Goal: Information Seeking & Learning: Learn about a topic

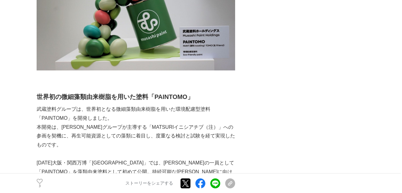
scroll to position [279, 0]
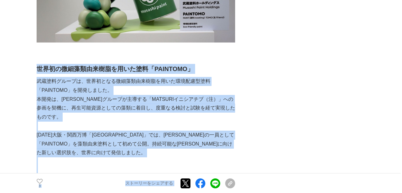
drag, startPoint x: 38, startPoint y: 68, endPoint x: 237, endPoint y: 129, distance: 208.5
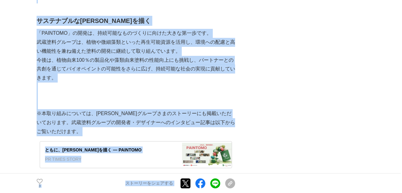
scroll to position [1335, 0]
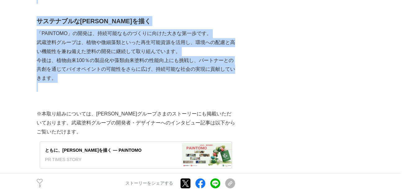
click at [47, 83] on p at bounding box center [136, 87] width 199 height 9
copy div "loremipsumdolorsit「AMETCONS」 adipiscin、elitseddoeiusmodtemporinc 「UTLABORE」etdo…"
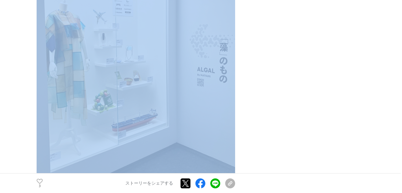
scroll to position [590, 0]
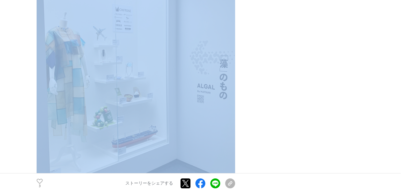
click at [206, 93] on img at bounding box center [136, 71] width 199 height 298
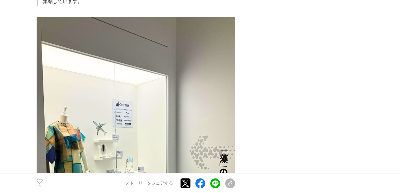
scroll to position [497, 0]
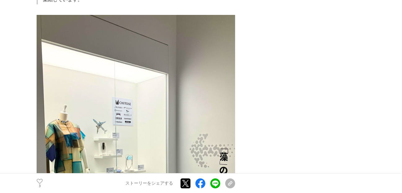
click at [133, 97] on img at bounding box center [136, 164] width 199 height 298
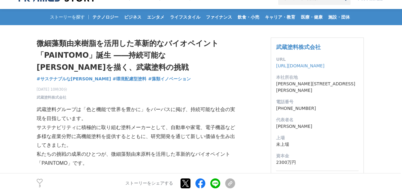
scroll to position [0, 0]
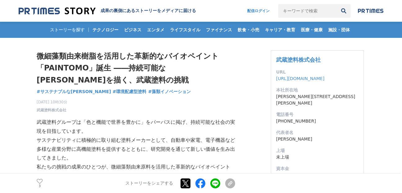
drag, startPoint x: 35, startPoint y: 53, endPoint x: 137, endPoint y: 106, distance: 114.8
drag, startPoint x: 137, startPoint y: 106, endPoint x: 124, endPoint y: 68, distance: 39.9
copy div "微細藻類由来樹脂を活用した革新的なバイオペイント「PAINTOMO」誕生 ――持続可能な未来を描く、武蔵塗料の挑戦 サステナブルな未来 #サステナブルな未来 …"
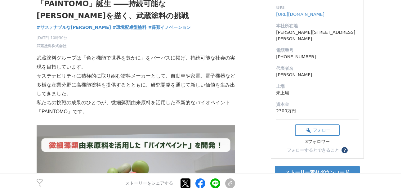
scroll to position [62, 0]
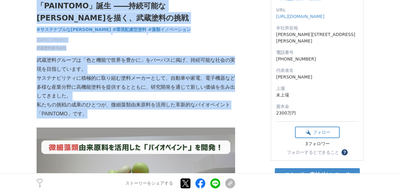
drag, startPoint x: 36, startPoint y: 61, endPoint x: 107, endPoint y: 113, distance: 88.3
drag, startPoint x: 107, startPoint y: 113, endPoint x: 64, endPoint y: 88, distance: 50.6
copy section "微細藻類由来樹脂を活用した革新的なバイオペイント「PAINTOMO」誕生 ――持続可能な未来を描く、武蔵塗料の挑戦 サステナブルな未来 #サステナブルな未来 …"
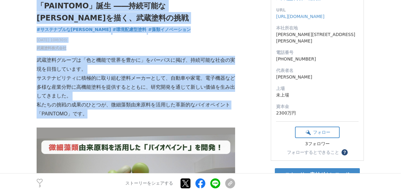
drag, startPoint x: 36, startPoint y: 60, endPoint x: 95, endPoint y: 116, distance: 81.5
drag, startPoint x: 95, startPoint y: 116, endPoint x: 64, endPoint y: 95, distance: 37.2
copy section "微細藻類由来樹脂を活用した革新的なバイオペイント「PAINTOMO」誕生 ――持続可能な未来を描く、武蔵塗料の挑戦 サステナブルな未来 #サステナブルな未来 …"
click at [66, 97] on p "サステナビリティに積極的に取り組む塗料メーカーとして、自動車や家電、電子機器など多様な産業分野に高機能塗料を提供するとともに、研究開発を通じて新しい価値を生み…" at bounding box center [136, 87] width 199 height 27
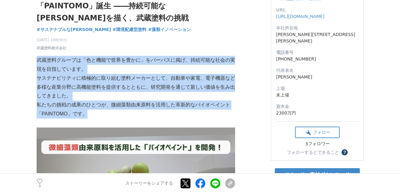
drag, startPoint x: 37, startPoint y: 61, endPoint x: 93, endPoint y: 111, distance: 74.8
drag, startPoint x: 93, startPoint y: 111, endPoint x: 71, endPoint y: 98, distance: 25.5
copy div "武蔵塗料グループは「色と機能で世界を豊かに」をパーパスに掲げ、持続可能な社会の実現を目指しています。 サステナビリティに積極的に取り組む塗料メーカーとして、自…"
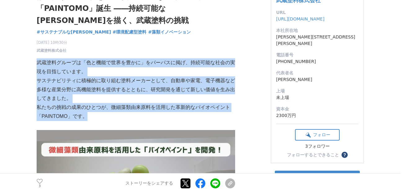
scroll to position [0, 0]
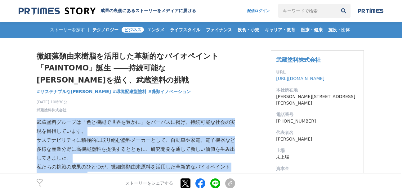
click at [131, 30] on span "ビジネス" at bounding box center [133, 30] width 22 height 6
